Goal: Information Seeking & Learning: Find contact information

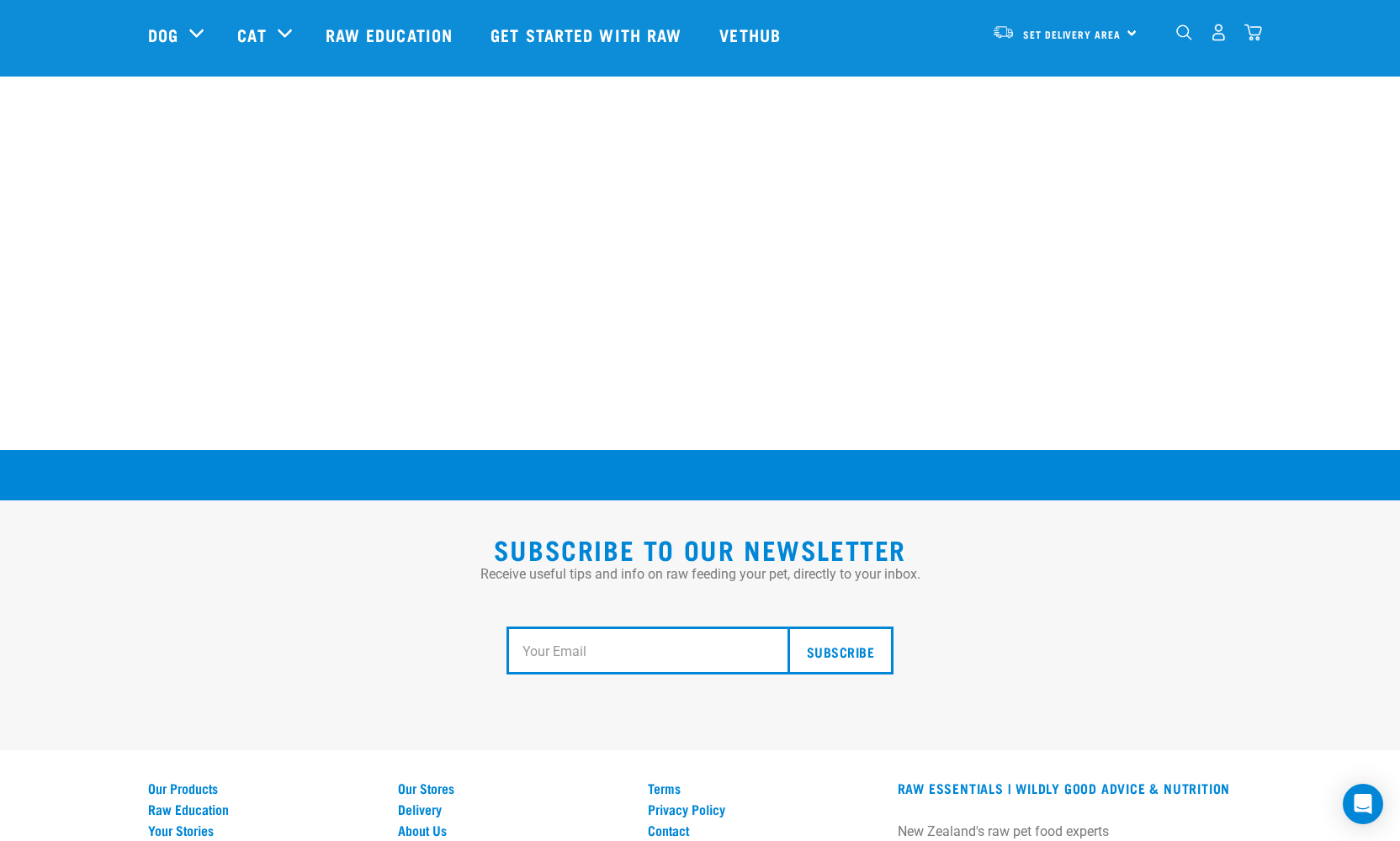
scroll to position [3044, 0]
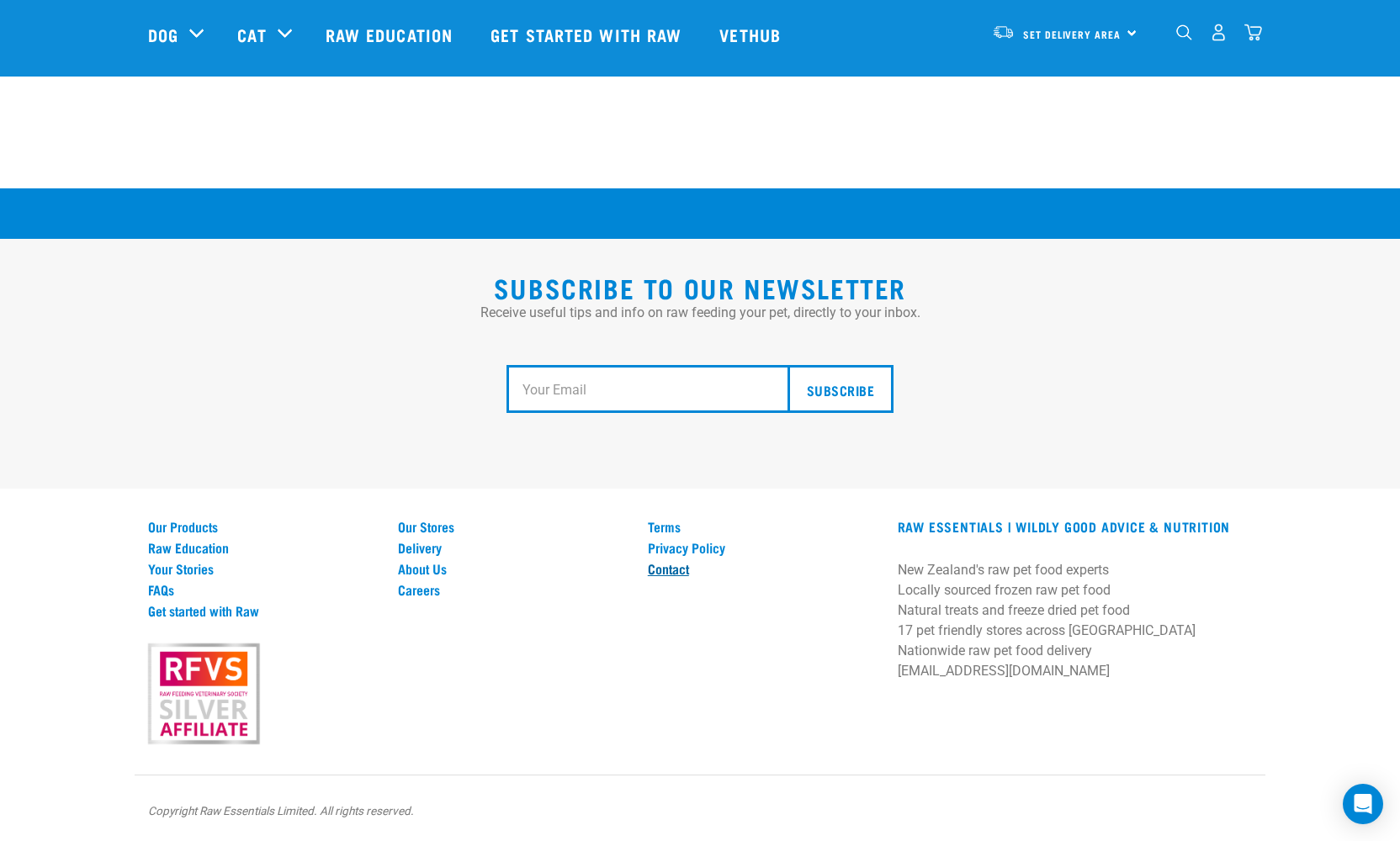
click at [673, 576] on link "Contact" at bounding box center [763, 569] width 230 height 15
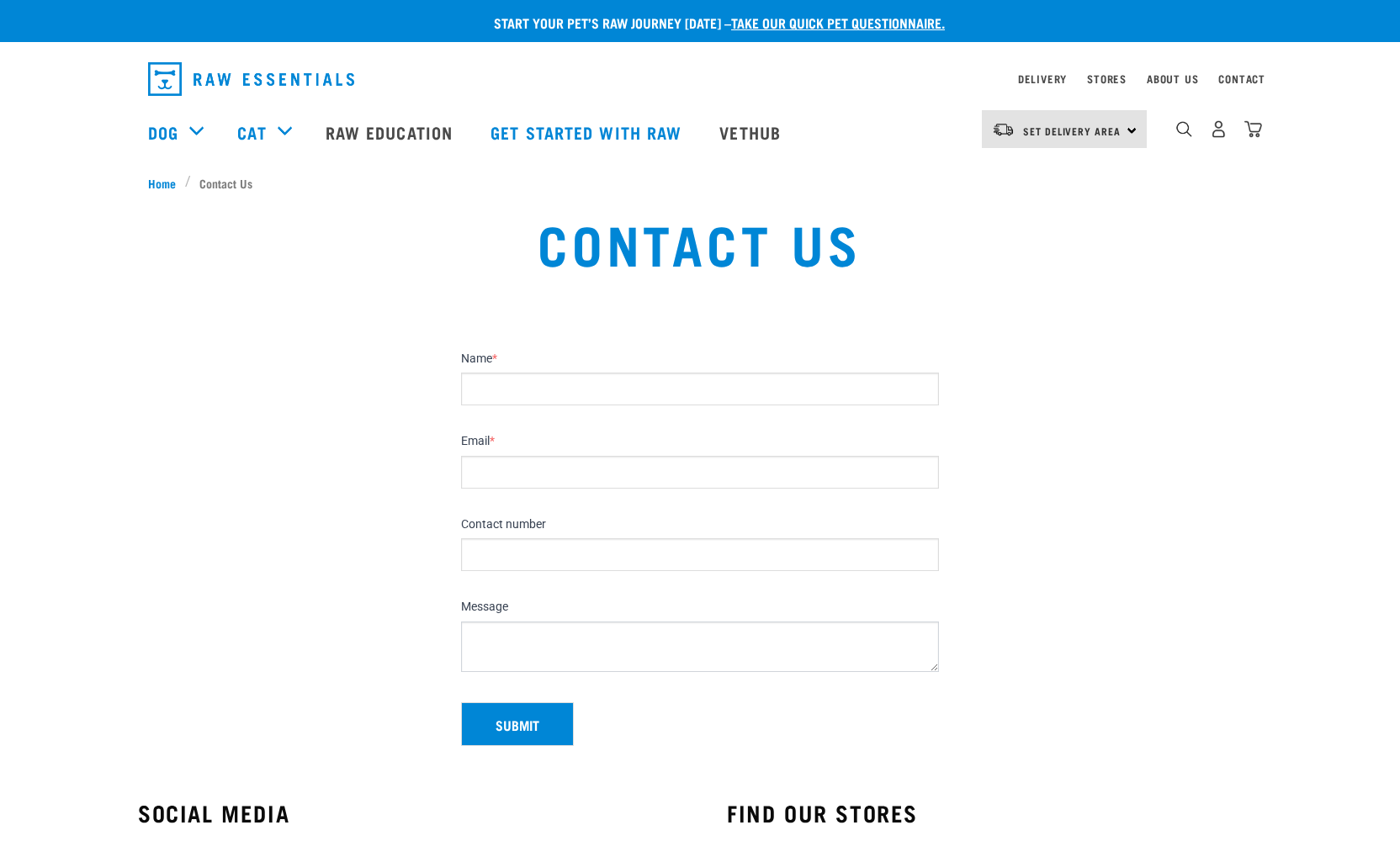
click at [675, 570] on div "Contact number" at bounding box center [700, 547] width 491 height 83
click at [1087, 78] on link "Stores" at bounding box center [1107, 78] width 39 height 5
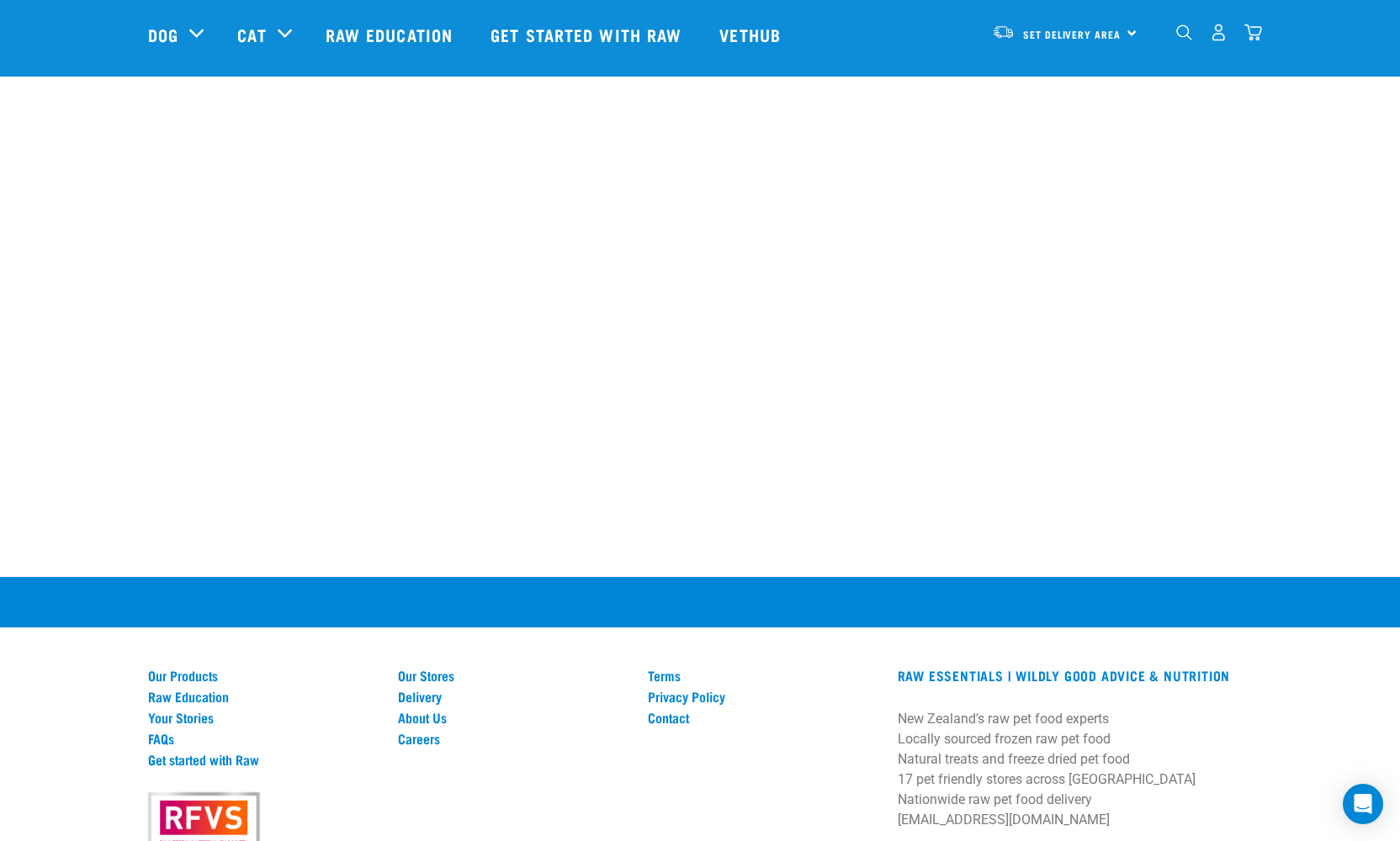
scroll to position [3112, 0]
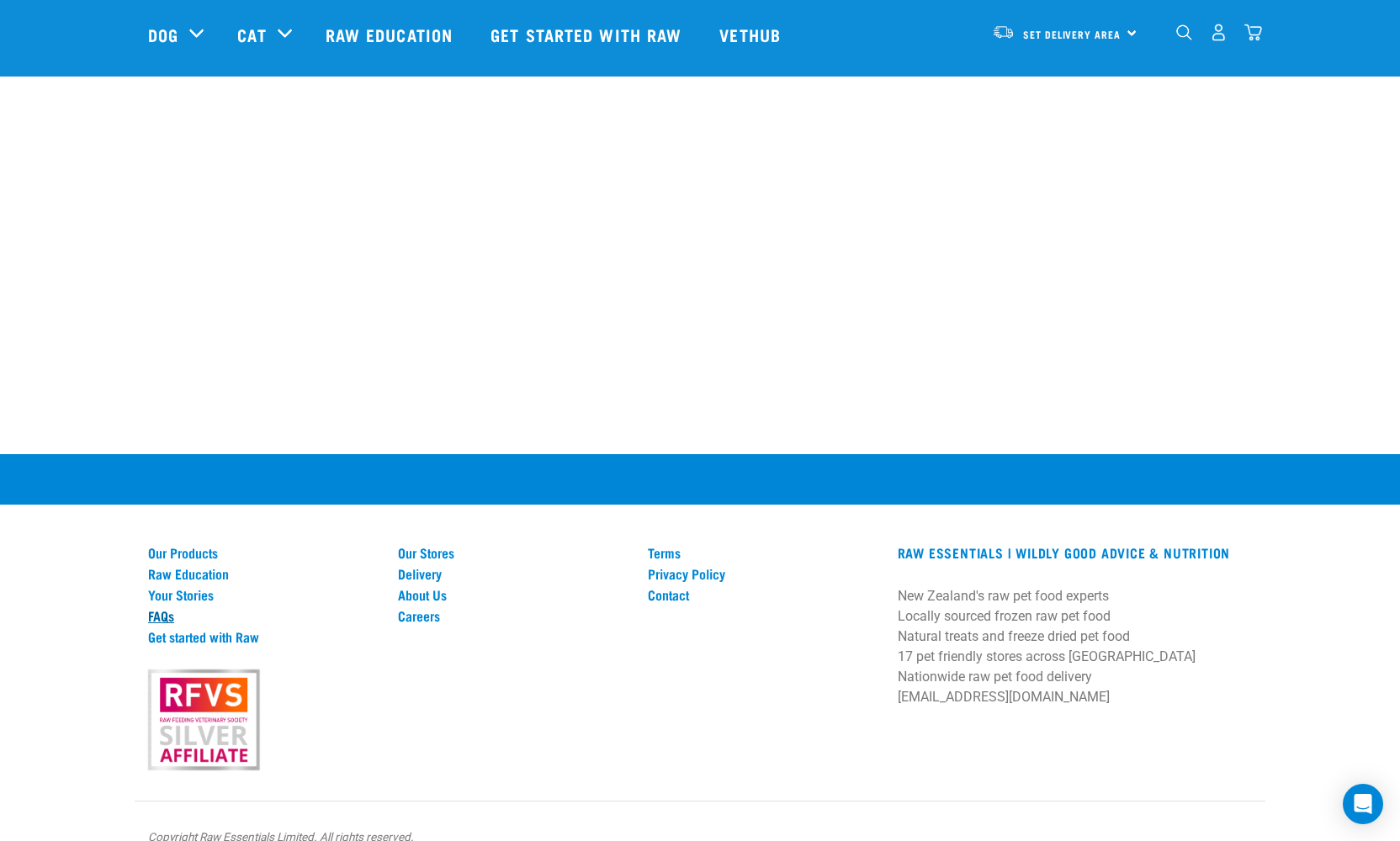
click at [169, 608] on link "FAQs" at bounding box center [262, 615] width 230 height 15
